Goal: Find specific page/section: Find specific page/section

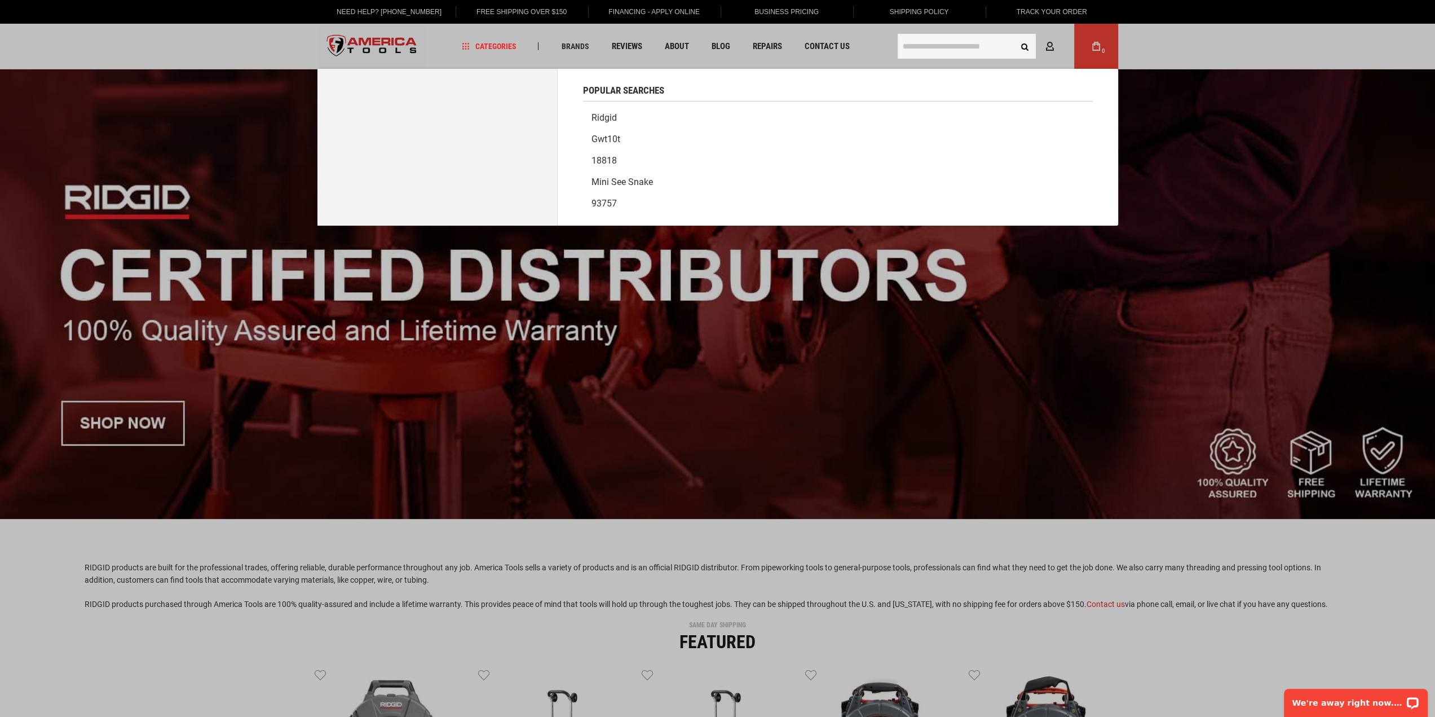
click at [937, 46] on input "text" at bounding box center [967, 46] width 138 height 25
type input "*"
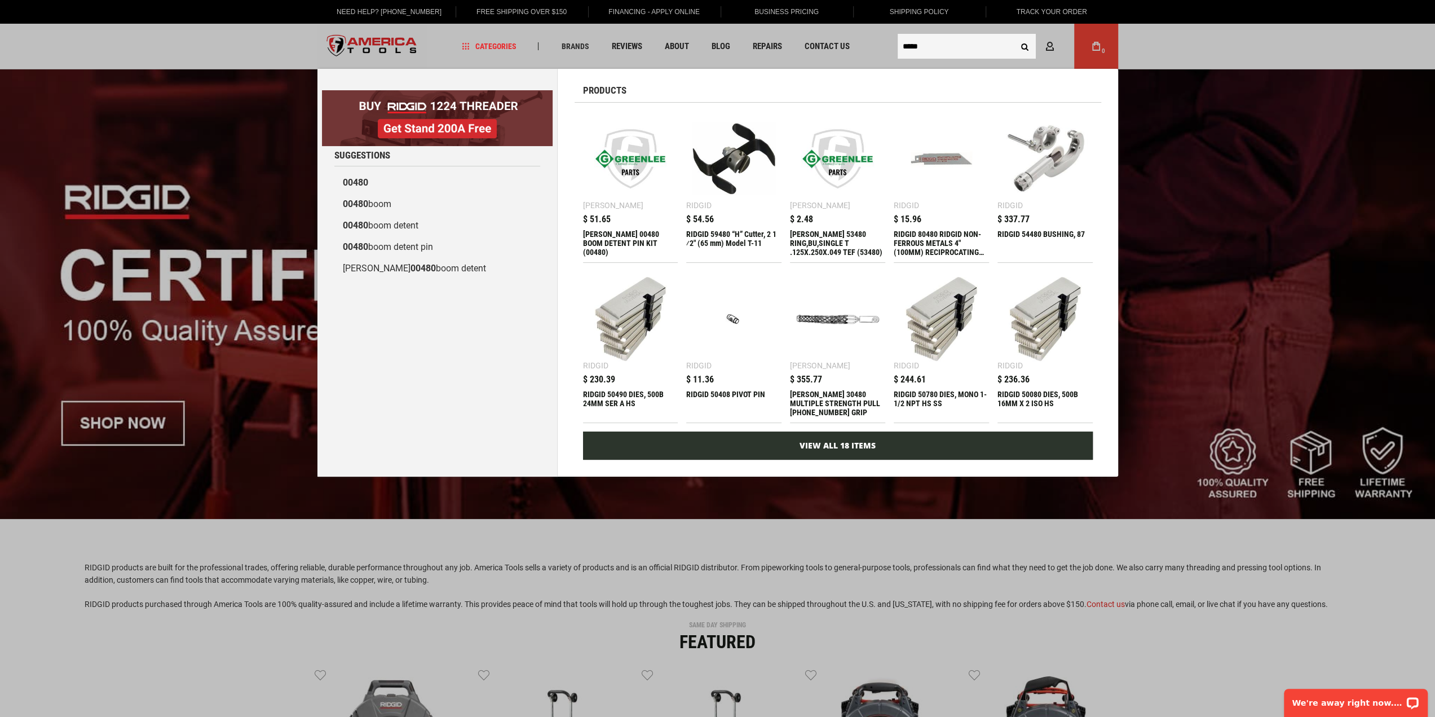
type input "*****"
click at [826, 445] on link "View All 18 Items" at bounding box center [838, 445] width 510 height 28
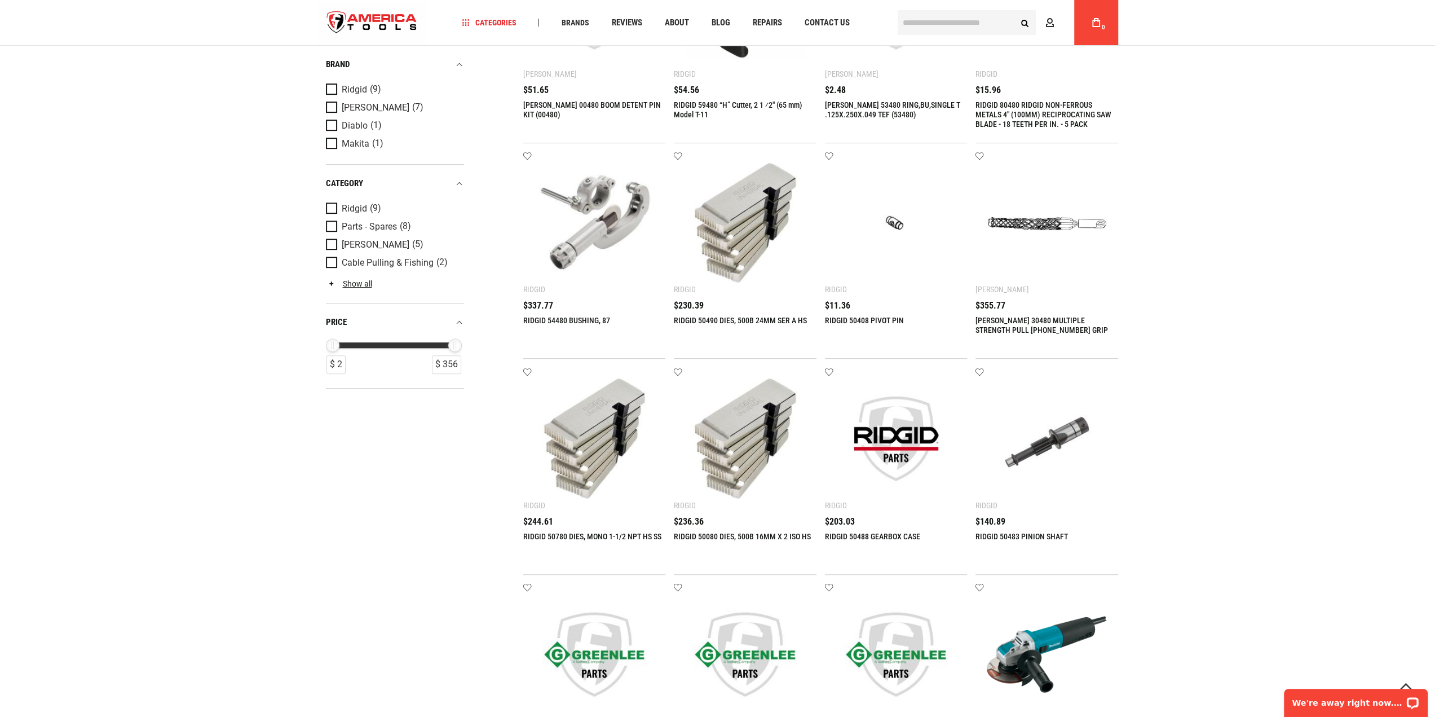
scroll to position [451, 0]
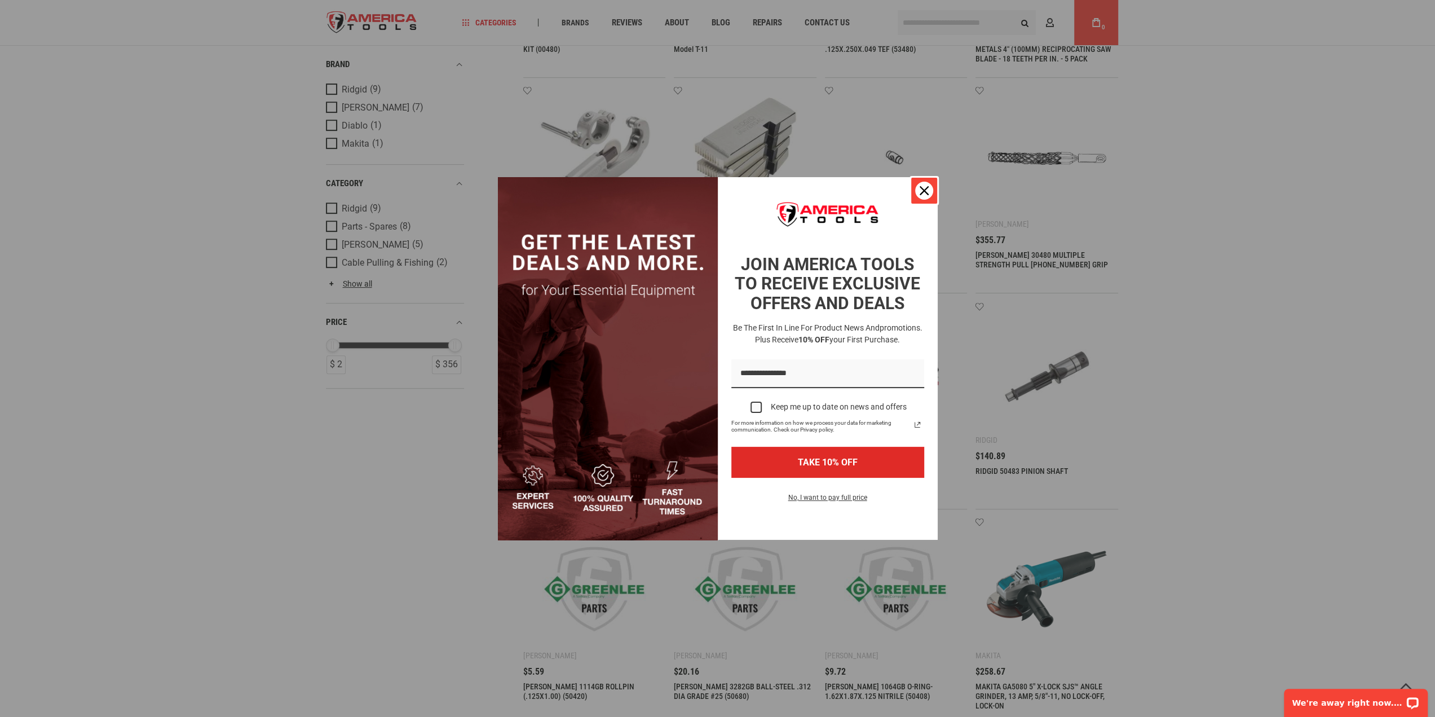
click at [927, 190] on icon "close icon" at bounding box center [924, 190] width 9 height 9
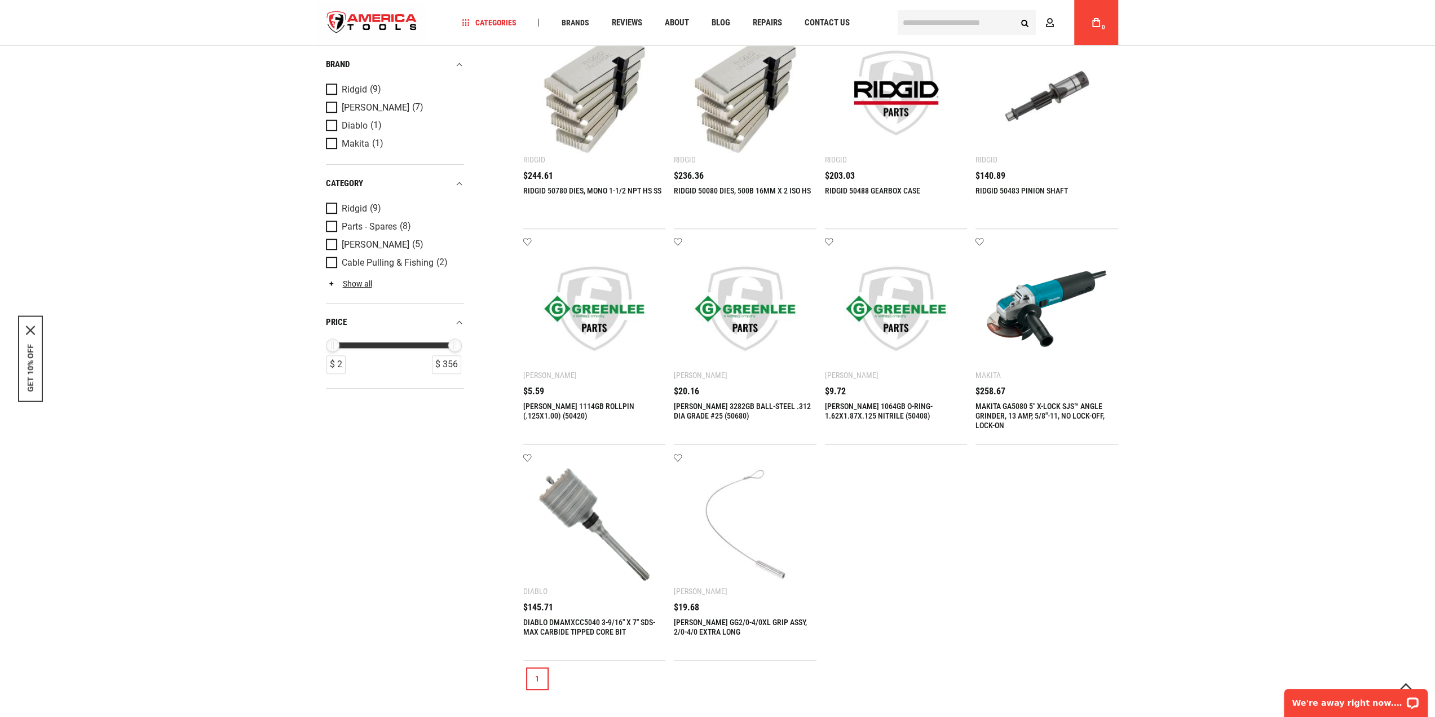
scroll to position [733, 0]
